Goal: Communication & Community: Answer question/provide support

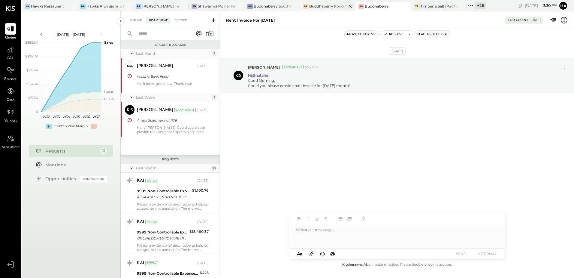
click at [330, 6] on div "Buddhaberry Food Truck" at bounding box center [327, 6] width 37 height 5
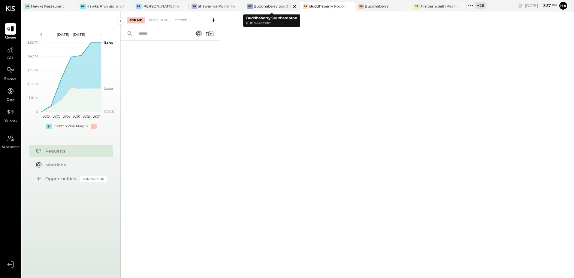
click at [251, 7] on div "BS" at bounding box center [250, 6] width 5 height 5
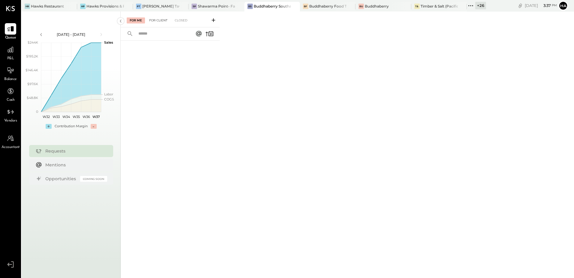
click at [157, 20] on div "For Client" at bounding box center [158, 20] width 24 height 6
click at [184, 21] on div "Closed" at bounding box center [181, 20] width 19 height 6
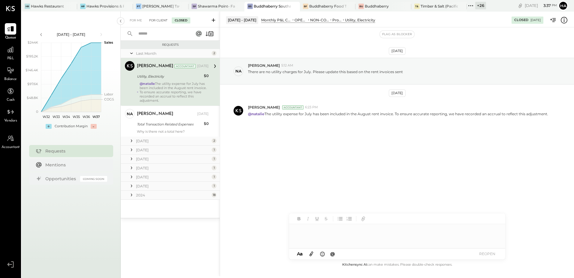
click at [162, 22] on div "For Client" at bounding box center [158, 20] width 24 height 6
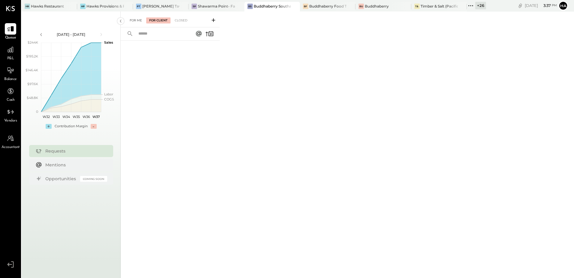
click at [139, 20] on div "For Me" at bounding box center [136, 20] width 18 height 6
click at [157, 20] on div "For Client" at bounding box center [158, 20] width 24 height 6
click at [213, 18] on icon at bounding box center [214, 20] width 6 height 6
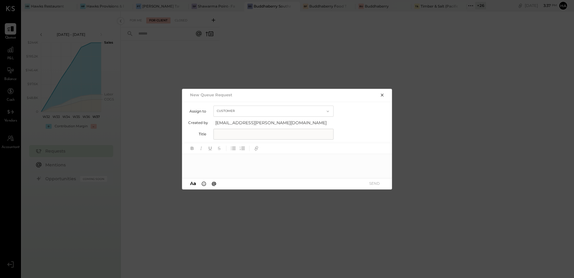
click at [236, 135] on input "text" at bounding box center [274, 134] width 120 height 11
click at [232, 137] on input "text" at bounding box center [274, 134] width 120 height 11
paste input "**********"
type input "**********"
click at [213, 160] on div at bounding box center [287, 166] width 210 height 24
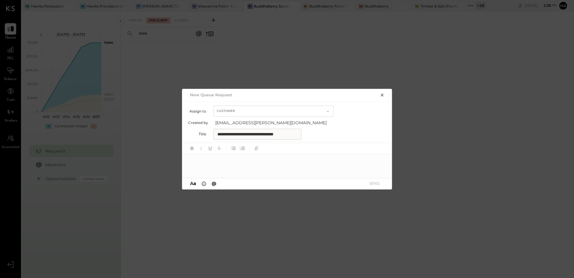
click at [294, 132] on input "**********" at bounding box center [258, 134] width 88 height 11
click at [383, 93] on icon "button" at bounding box center [382, 95] width 5 height 5
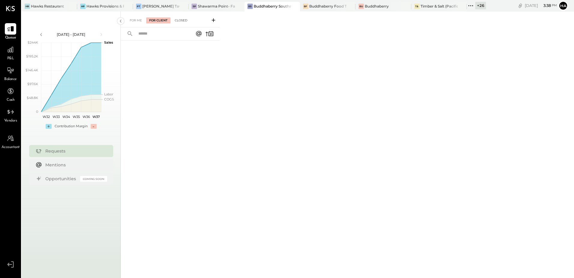
click at [182, 20] on div "Closed" at bounding box center [181, 20] width 19 height 6
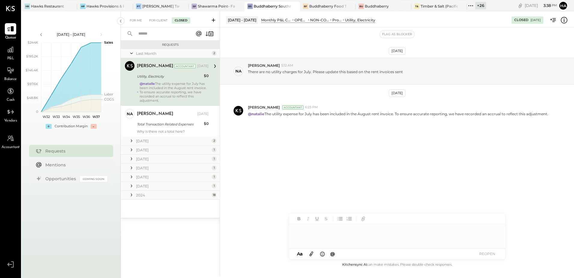
click at [173, 85] on div "@natalie The utility expense for July has been included in the August rent invo…" at bounding box center [174, 91] width 69 height 21
click at [145, 141] on div "[DATE]" at bounding box center [173, 140] width 74 height 5
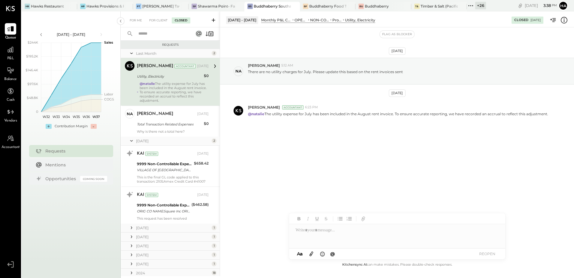
click at [146, 226] on div "[DATE]" at bounding box center [173, 227] width 74 height 5
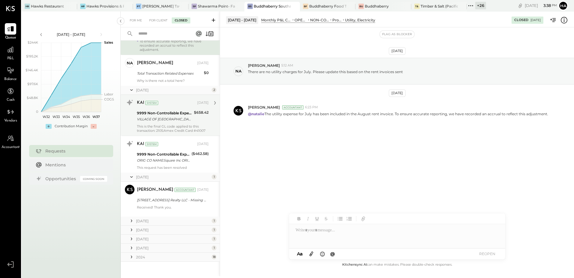
scroll to position [53, 0]
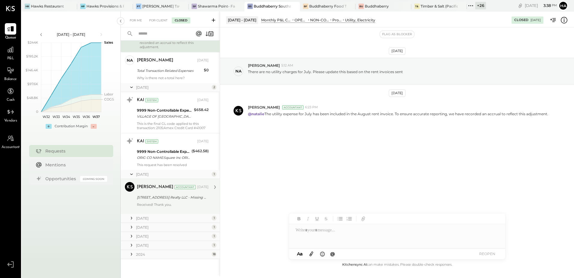
click at [171, 199] on div "[STREET_ADDRESS] Realty LLC - Missing March-25 Invoice" at bounding box center [172, 197] width 70 height 6
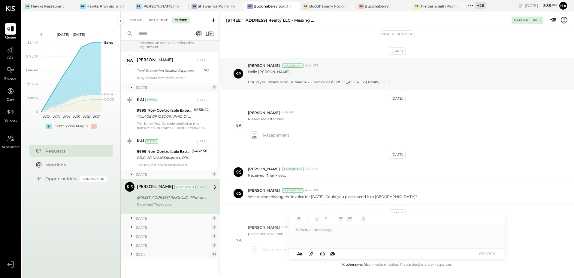
click at [160, 20] on div "For Client" at bounding box center [158, 20] width 24 height 6
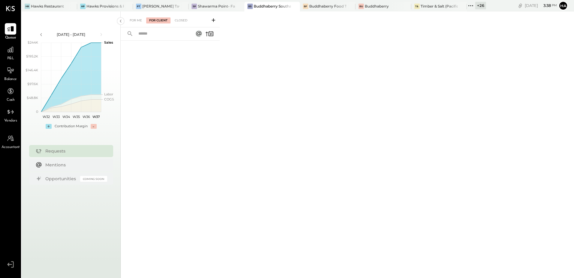
click at [215, 19] on icon at bounding box center [214, 20] width 6 height 6
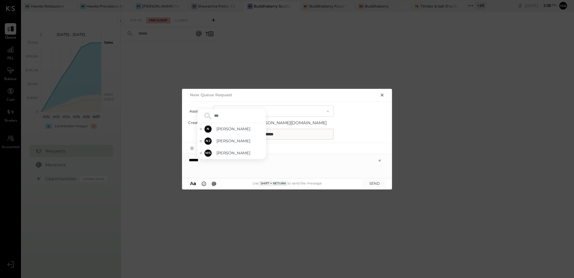
type input "****"
click at [228, 153] on span "[PERSON_NAME]" at bounding box center [240, 153] width 47 height 6
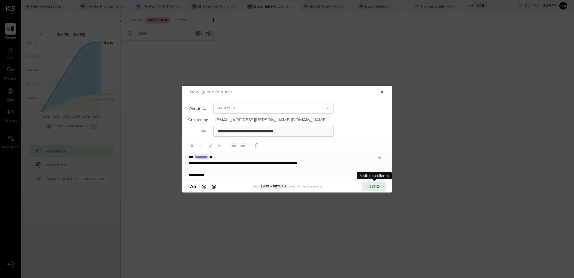
click at [375, 187] on button "SEND" at bounding box center [375, 186] width 24 height 8
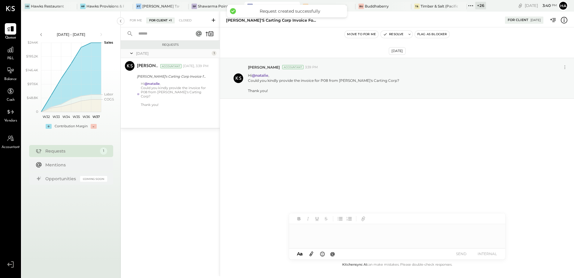
click at [435, 35] on button "Flag as Blocker" at bounding box center [432, 34] width 35 height 7
click at [138, 19] on div "For Me" at bounding box center [136, 20] width 18 height 6
